Goal: Task Accomplishment & Management: Complete application form

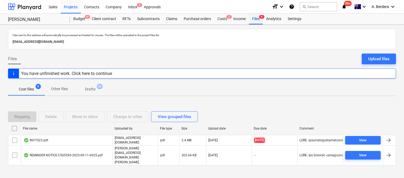
drag, startPoint x: 0, startPoint y: 0, endPoint x: 257, endPoint y: 18, distance: 257.9
click at [257, 18] on div "Files 4" at bounding box center [256, 19] width 14 height 11
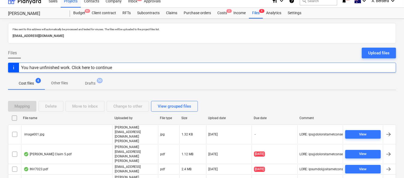
scroll to position [12, 0]
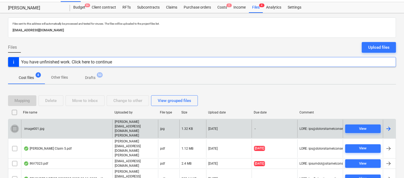
click at [15, 124] on input "checkbox" at bounding box center [14, 128] width 9 height 9
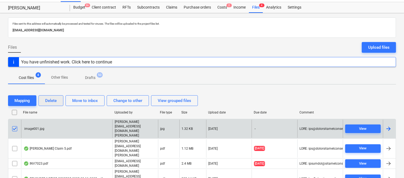
click at [50, 99] on div "Delete" at bounding box center [51, 100] width 12 height 7
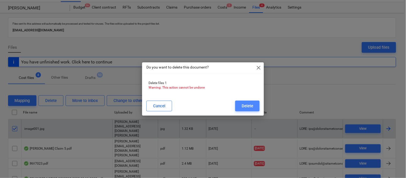
click at [245, 103] on div "Delete" at bounding box center [248, 106] width 12 height 7
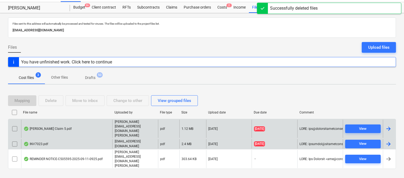
scroll to position [11, 0]
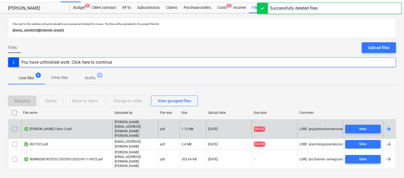
click at [95, 127] on div "Della Rosa Claim 5.pdf" at bounding box center [66, 129] width 91 height 18
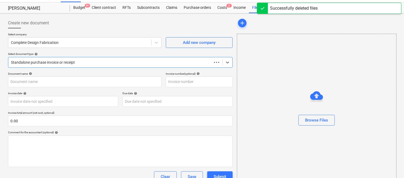
scroll to position [12, 0]
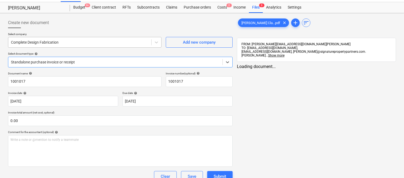
type input "1001017"
type input "30 Sep 2025"
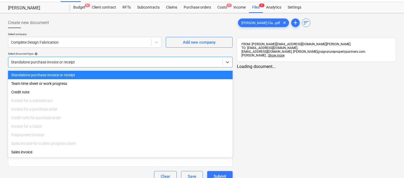
click at [113, 59] on div at bounding box center [115, 61] width 209 height 5
click at [113, 74] on div "Standalone purchase invoice or receipt" at bounding box center [120, 75] width 225 height 9
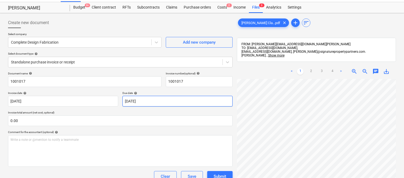
scroll to position [22, 39]
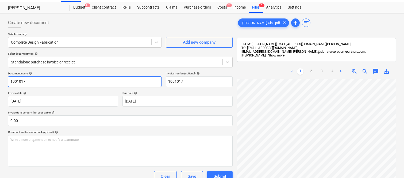
click at [11, 78] on input "1001017" at bounding box center [85, 81] width 154 height 11
type input "CD INV- 1001017"
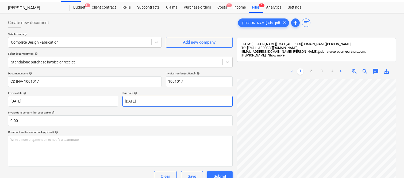
click at [198, 103] on body "Sales Projects Contacts Company Inbox 2 Approvals format_size keyboard_arrow_do…" at bounding box center [202, 77] width 404 height 178
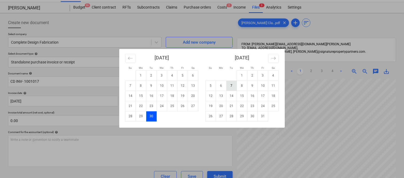
click at [230, 89] on td "7" at bounding box center [232, 86] width 10 height 10
type input "07 Oct 2025"
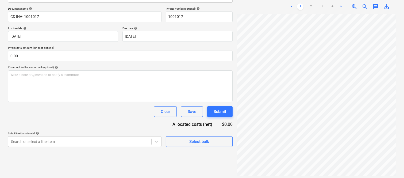
scroll to position [122, 39]
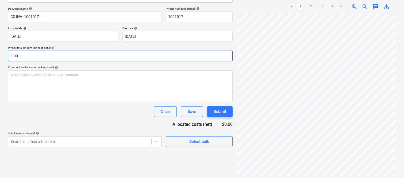
click at [59, 55] on input "0.00" at bounding box center [120, 56] width 225 height 11
paste input "131,595.09"
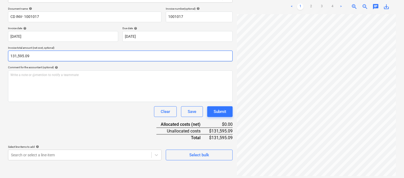
type input "131,595.09"
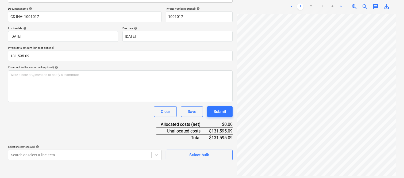
click at [72, 106] on div "Document name help CD INV- 1001017 Invoice number (optional) help 1001017 Invoi…" at bounding box center [120, 83] width 225 height 153
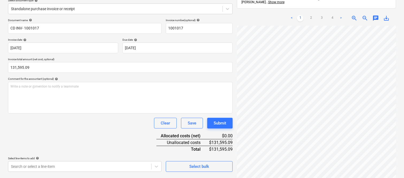
scroll to position [76, 0]
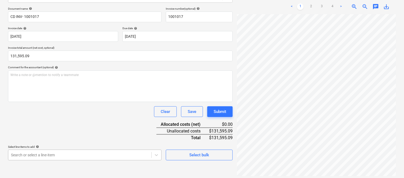
click at [84, 102] on body "Sales Projects Contacts Company Inbox 2 Approvals format_size keyboard_arrow_do…" at bounding box center [202, 13] width 404 height 178
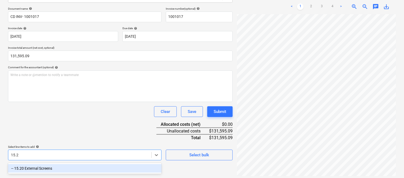
type input "15.20"
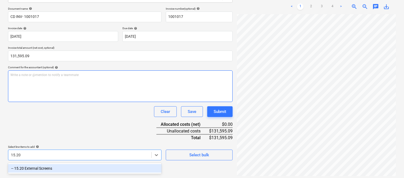
drag, startPoint x: 81, startPoint y: 170, endPoint x: 40, endPoint y: 101, distance: 80.5
click at [80, 170] on div "-- 15.20 External Screens" at bounding box center [85, 168] width 154 height 9
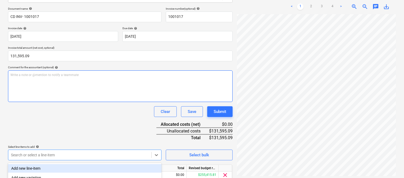
click at [40, 101] on div "Write a note or @mention to notify a teammate ﻿" at bounding box center [120, 86] width 225 height 32
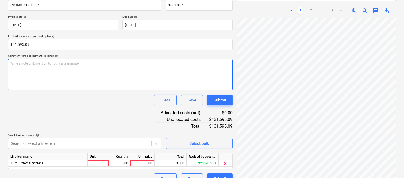
scroll to position [98, 0]
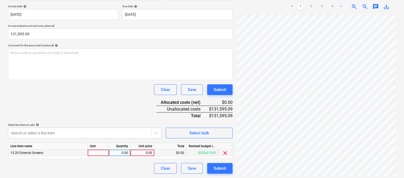
click at [105, 151] on div at bounding box center [98, 153] width 21 height 7
type input "INVOICE"
click at [120, 154] on div "0.00" at bounding box center [119, 153] width 17 height 7
type input "1"
click at [137, 152] on div "0.00" at bounding box center [143, 153] width 20 height 7
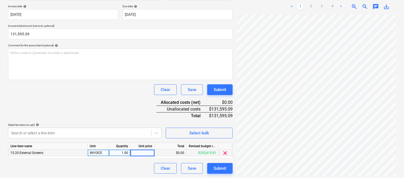
type input "131,595.09"
click at [122, 169] on div "Clear Save Submit" at bounding box center [120, 168] width 225 height 11
click at [311, 3] on link "2" at bounding box center [311, 6] width 6 height 6
click at [322, 3] on link "3" at bounding box center [322, 6] width 6 height 6
click at [333, 3] on link "4" at bounding box center [332, 6] width 6 height 6
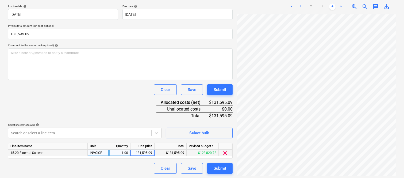
click at [300, 6] on link "1" at bounding box center [300, 6] width 6 height 6
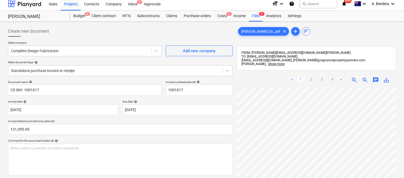
scroll to position [0, 0]
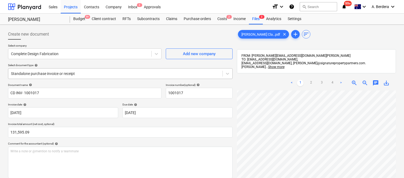
click at [134, 71] on div at bounding box center [115, 73] width 209 height 5
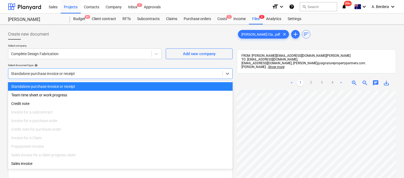
click at [140, 85] on div "Standalone purchase invoice or receipt" at bounding box center [120, 86] width 225 height 9
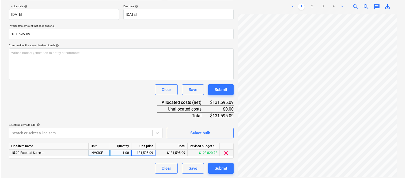
scroll to position [122, 39]
click at [226, 169] on div "Submit" at bounding box center [220, 168] width 13 height 7
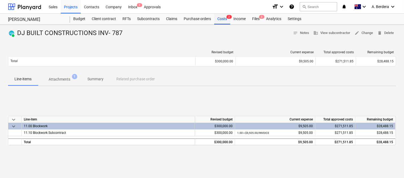
click at [225, 17] on div "Costs 2" at bounding box center [222, 19] width 16 height 11
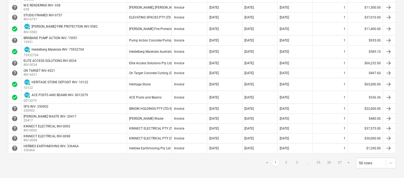
scroll to position [470, 0]
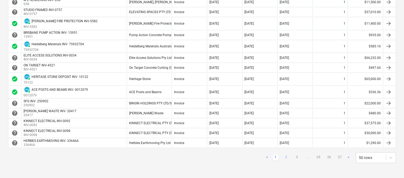
click at [287, 155] on link "2" at bounding box center [286, 157] width 6 height 6
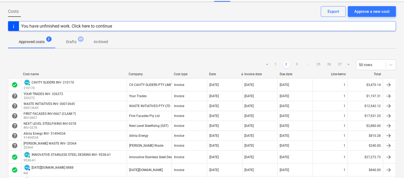
scroll to position [11, 0]
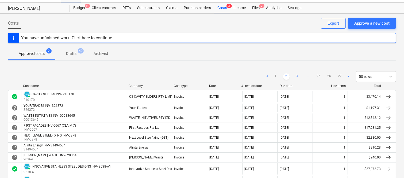
click at [297, 77] on link "3" at bounding box center [297, 76] width 6 height 6
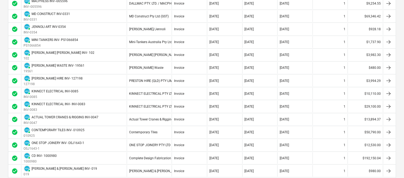
scroll to position [463, 0]
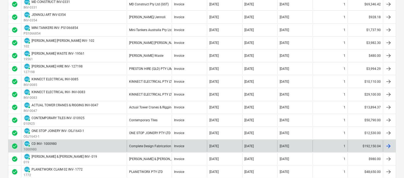
click at [114, 149] on div "PAID CD INV- 1000980 1000980" at bounding box center [74, 146] width 106 height 12
